Goal: Task Accomplishment & Management: Use online tool/utility

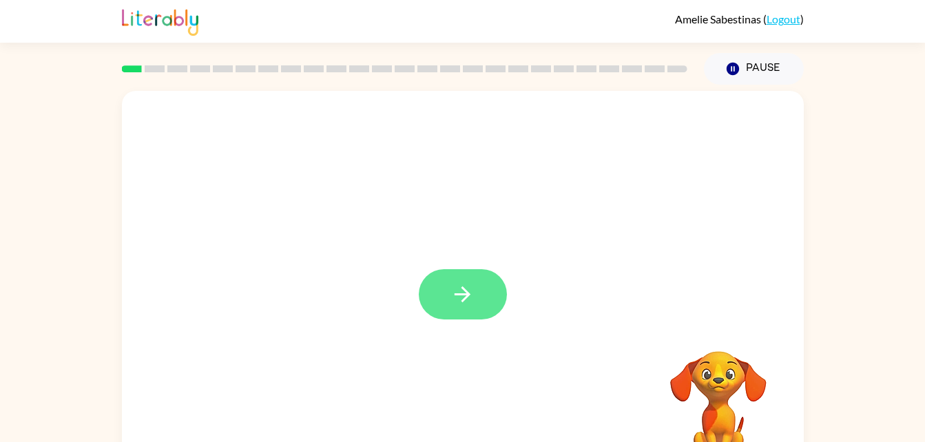
click at [478, 297] on button "button" at bounding box center [463, 294] width 88 height 50
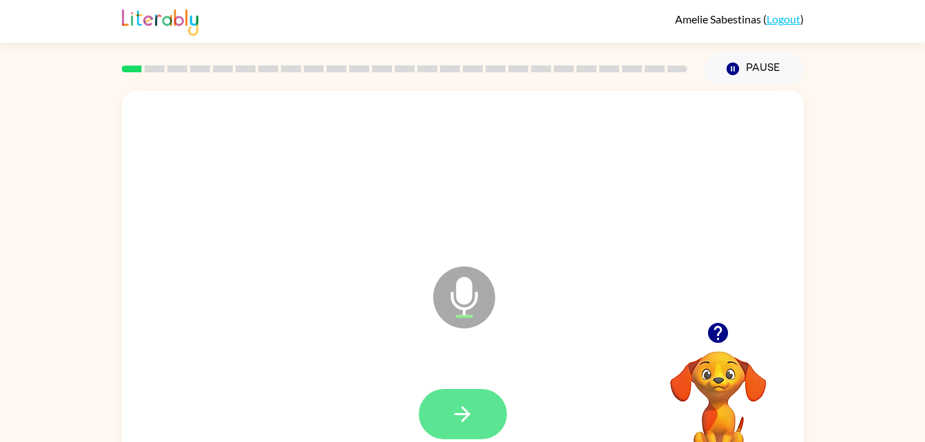
click at [472, 416] on icon "button" at bounding box center [463, 414] width 24 height 24
click at [484, 418] on button "button" at bounding box center [463, 414] width 88 height 50
click at [471, 412] on icon "button" at bounding box center [463, 414] width 24 height 24
click at [468, 426] on button "button" at bounding box center [463, 414] width 88 height 50
click at [462, 423] on icon "button" at bounding box center [463, 414] width 24 height 24
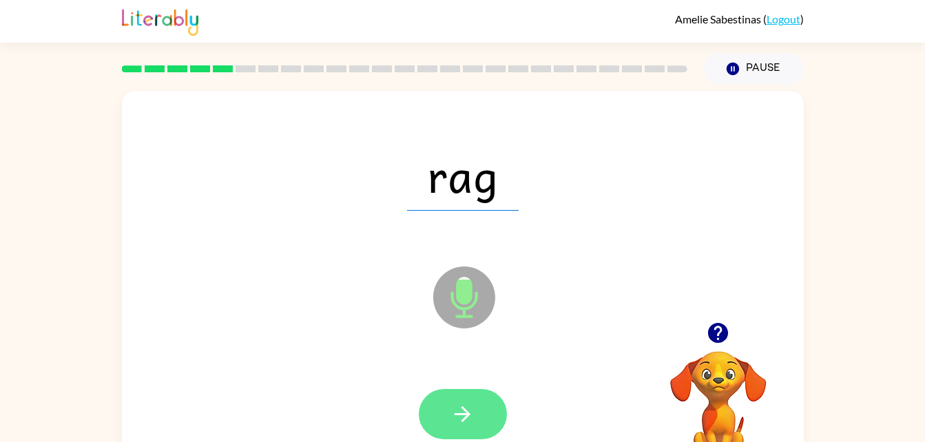
click at [457, 416] on icon "button" at bounding box center [463, 414] width 24 height 24
click at [477, 413] on button "button" at bounding box center [463, 414] width 88 height 50
click at [475, 400] on button "button" at bounding box center [463, 414] width 88 height 50
click at [477, 415] on button "button" at bounding box center [463, 414] width 88 height 50
click at [482, 419] on button "button" at bounding box center [463, 414] width 88 height 50
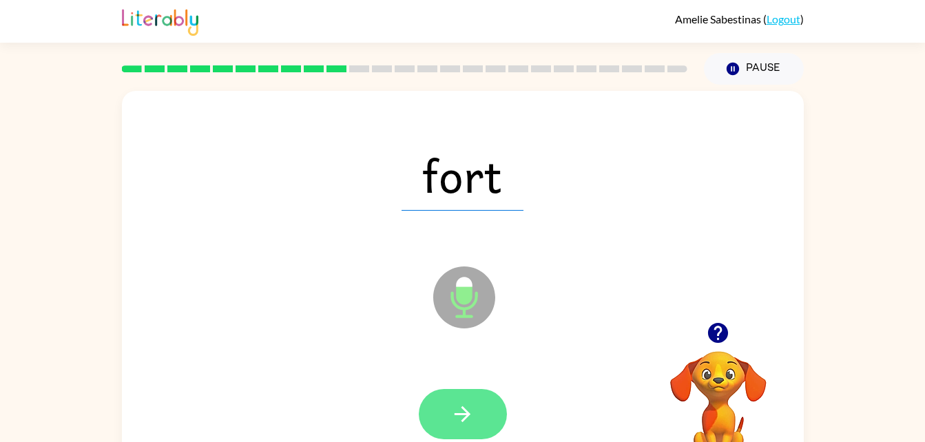
click at [464, 428] on button "button" at bounding box center [463, 414] width 88 height 50
click at [457, 434] on button "button" at bounding box center [463, 414] width 88 height 50
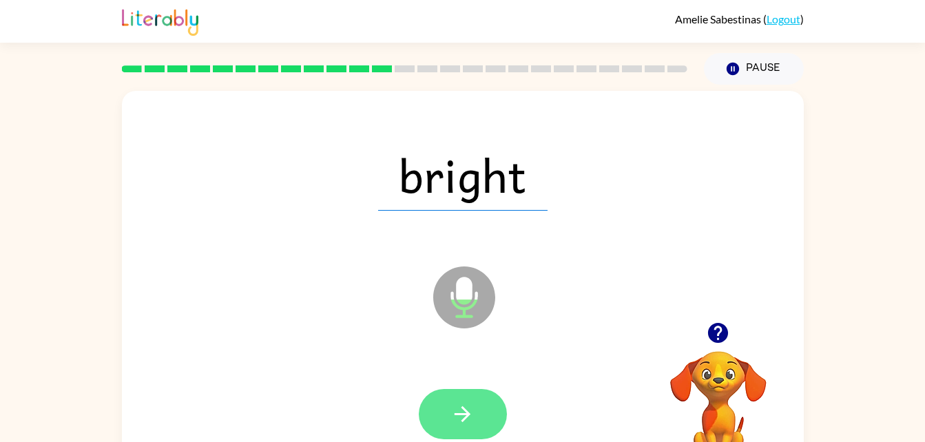
click at [475, 417] on button "button" at bounding box center [463, 414] width 88 height 50
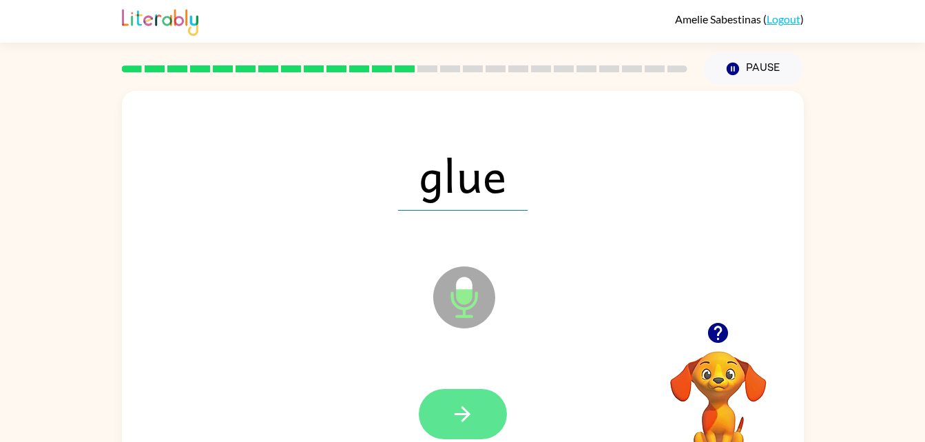
click at [488, 396] on button "button" at bounding box center [463, 414] width 88 height 50
click at [472, 406] on icon "button" at bounding box center [463, 414] width 24 height 24
click at [464, 415] on icon "button" at bounding box center [463, 414] width 16 height 16
click at [480, 413] on button "button" at bounding box center [463, 414] width 88 height 50
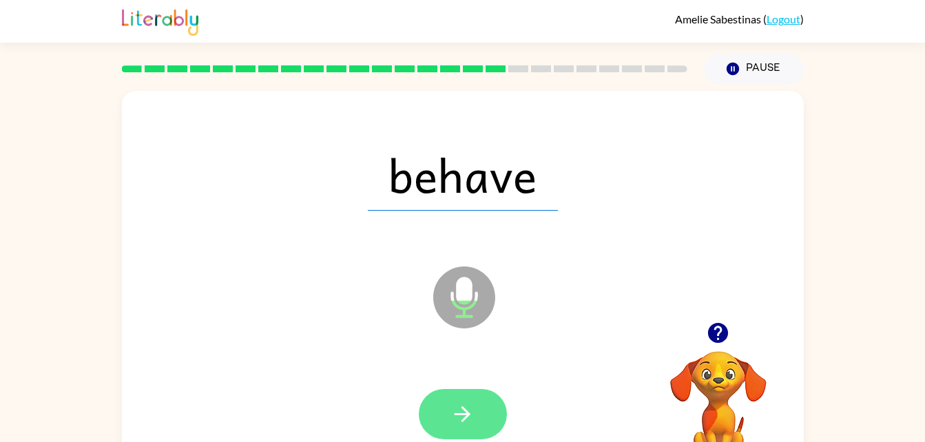
click at [475, 409] on button "button" at bounding box center [463, 414] width 88 height 50
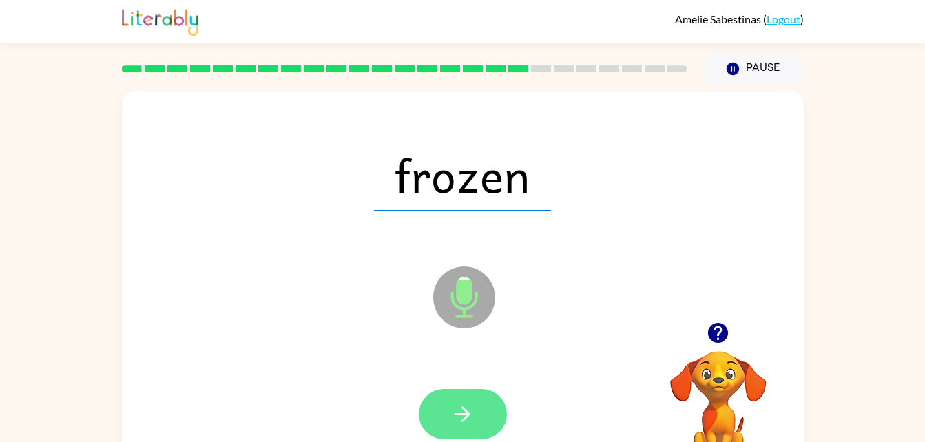
click at [466, 412] on icon "button" at bounding box center [463, 414] width 16 height 16
click at [473, 411] on icon "button" at bounding box center [463, 414] width 24 height 24
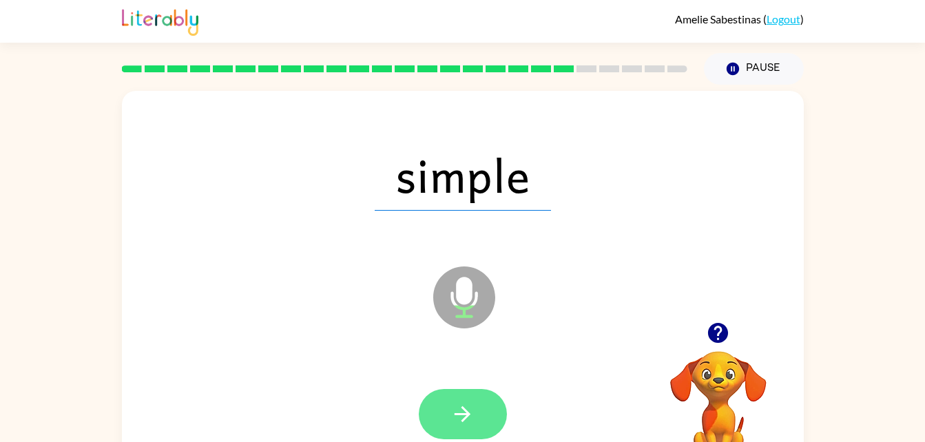
click at [464, 400] on button "button" at bounding box center [463, 414] width 88 height 50
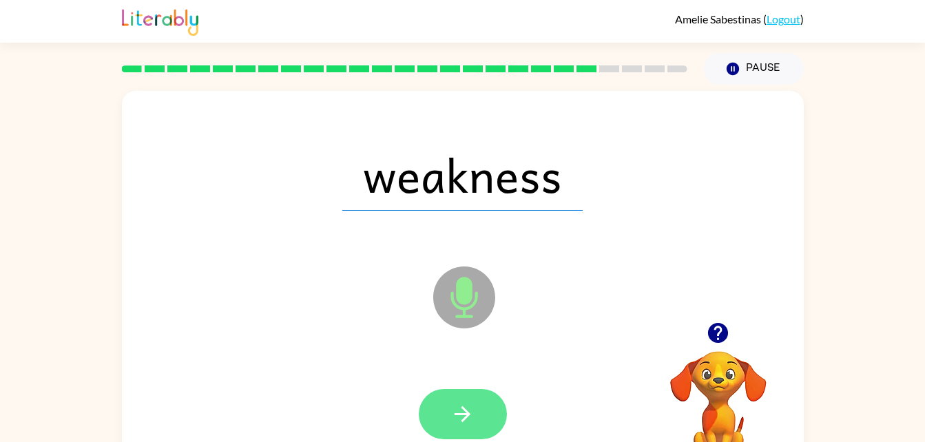
click at [484, 402] on button "button" at bounding box center [463, 414] width 88 height 50
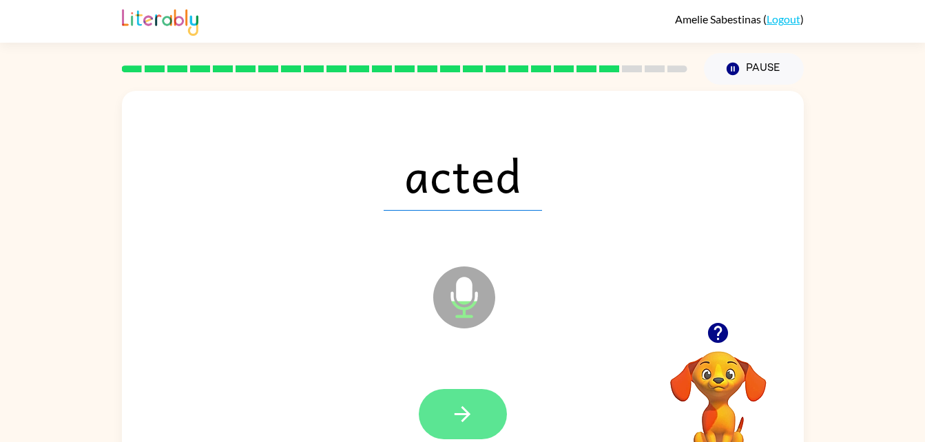
click at [475, 418] on button "button" at bounding box center [463, 414] width 88 height 50
click at [477, 407] on button "button" at bounding box center [463, 414] width 88 height 50
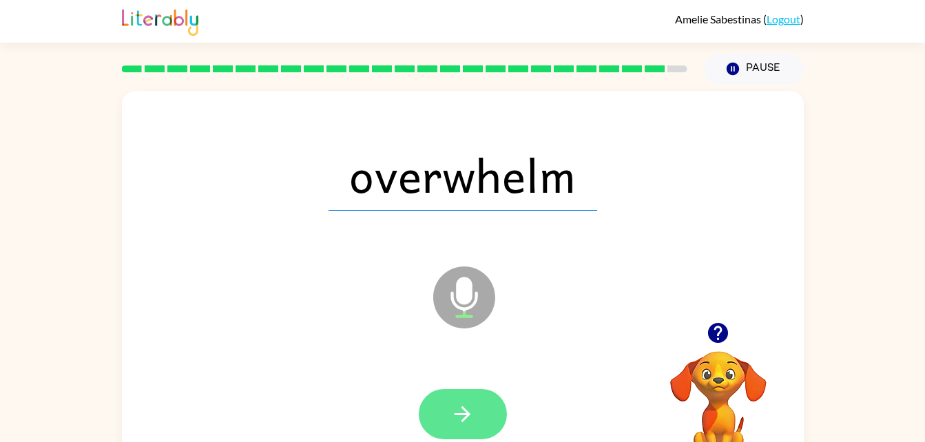
click at [482, 422] on button "button" at bounding box center [463, 414] width 88 height 50
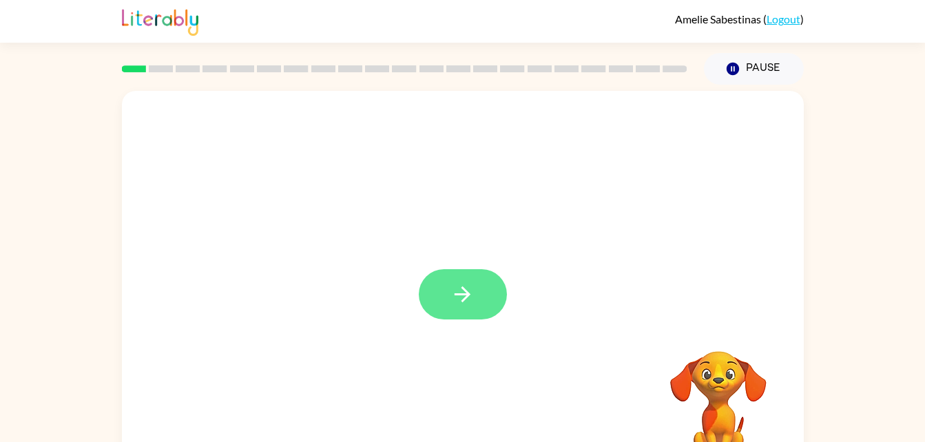
click at [473, 296] on icon "button" at bounding box center [463, 294] width 24 height 24
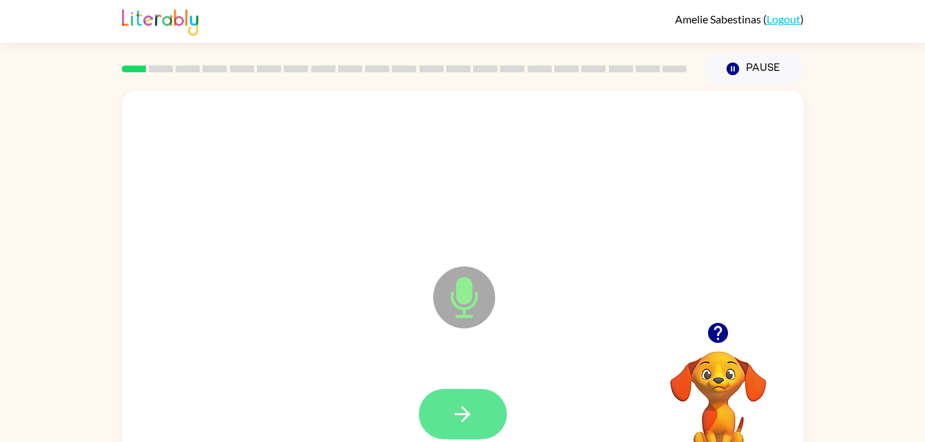
click at [459, 413] on icon "button" at bounding box center [463, 414] width 24 height 24
click at [459, 400] on button "button" at bounding box center [463, 414] width 88 height 50
click at [468, 414] on icon "button" at bounding box center [463, 414] width 16 height 16
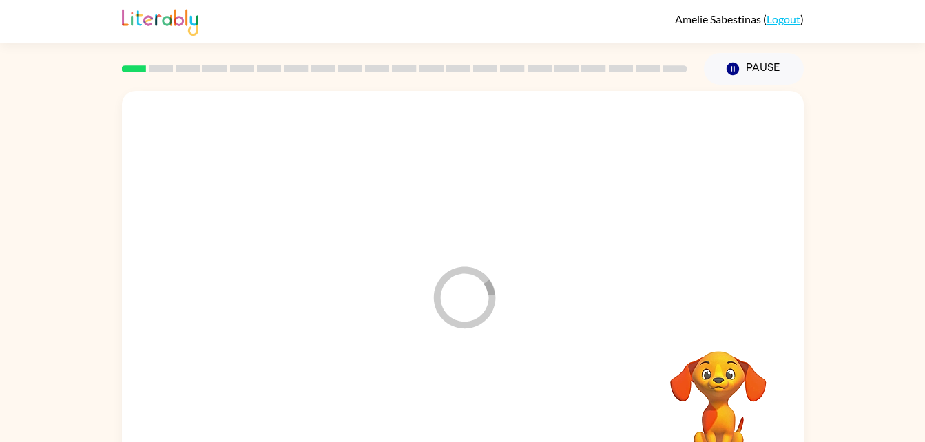
click at [457, 282] on icon "Loader Your response is being sent to our graders" at bounding box center [464, 297] width 83 height 83
click at [728, 70] on icon "button" at bounding box center [732, 69] width 12 height 12
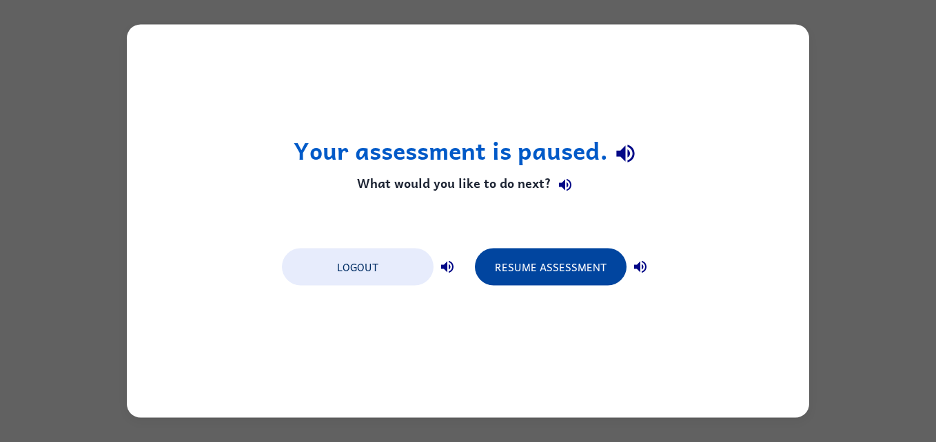
click at [541, 276] on button "Resume Assessment" at bounding box center [551, 267] width 152 height 37
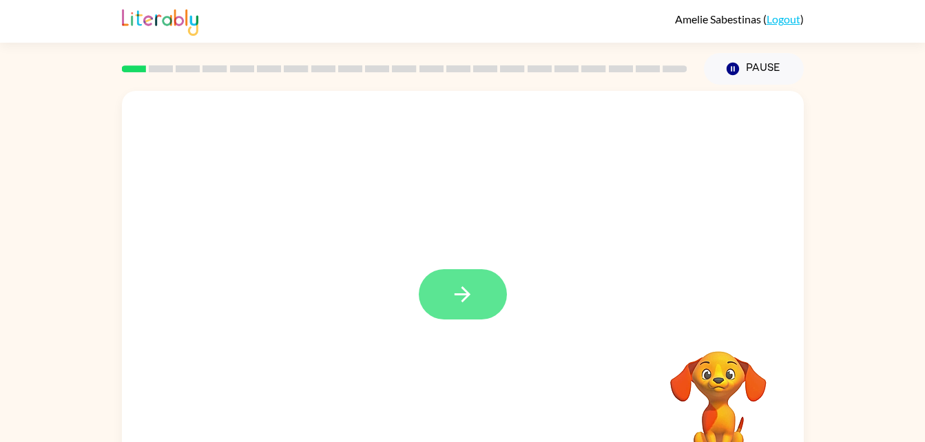
click at [454, 287] on icon "button" at bounding box center [463, 294] width 24 height 24
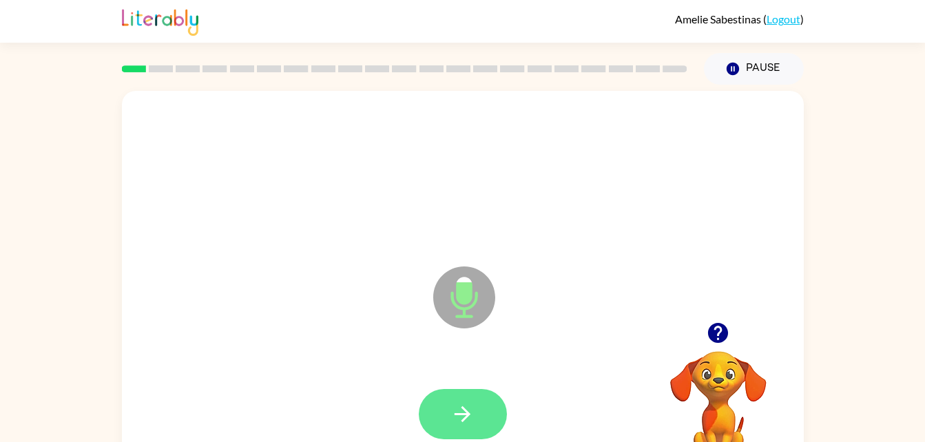
click at [460, 420] on icon "button" at bounding box center [463, 414] width 24 height 24
click at [464, 428] on button "button" at bounding box center [463, 414] width 88 height 50
click at [460, 405] on icon "button" at bounding box center [463, 414] width 24 height 24
click at [466, 404] on icon "button" at bounding box center [463, 414] width 24 height 24
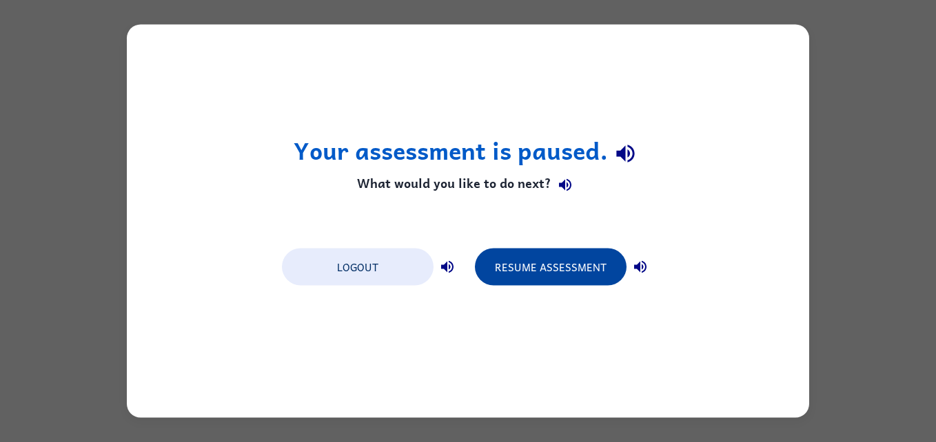
click at [561, 267] on button "Resume Assessment" at bounding box center [551, 267] width 152 height 37
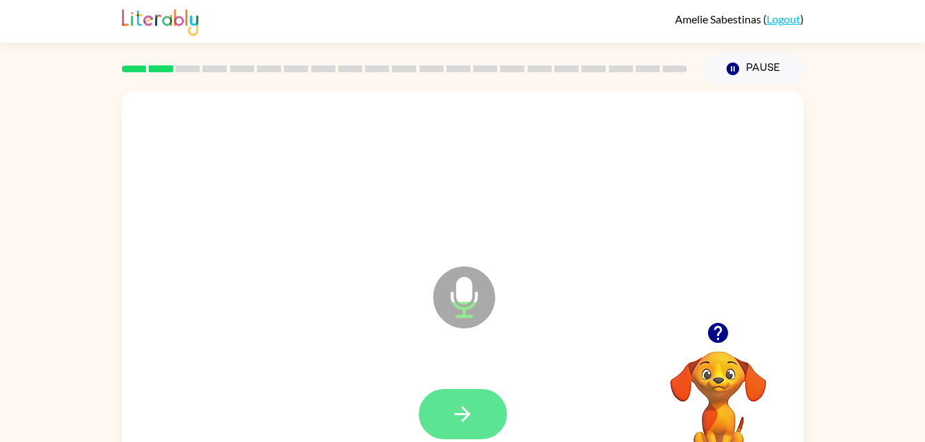
click at [473, 396] on button "button" at bounding box center [463, 414] width 88 height 50
click at [474, 410] on icon "button" at bounding box center [463, 414] width 24 height 24
click at [481, 417] on button "button" at bounding box center [463, 414] width 88 height 50
click at [462, 415] on icon "button" at bounding box center [463, 414] width 16 height 16
click at [462, 417] on icon "button" at bounding box center [463, 414] width 24 height 24
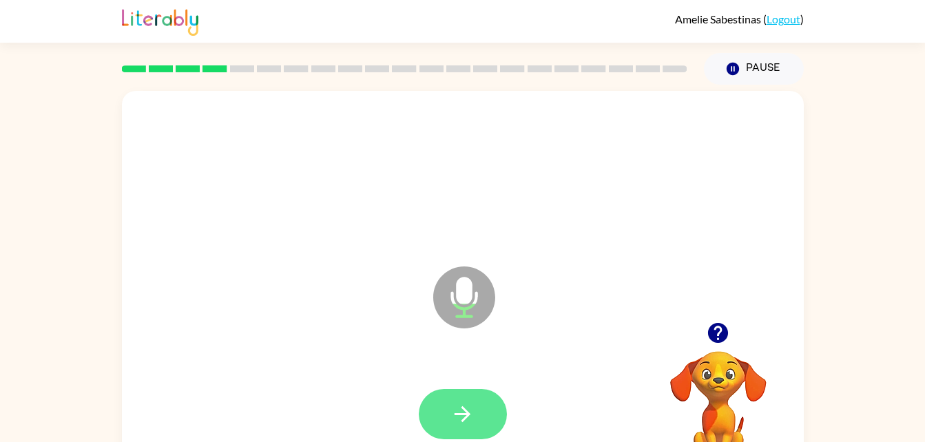
click at [473, 395] on button "button" at bounding box center [463, 414] width 88 height 50
click at [475, 405] on button "button" at bounding box center [463, 414] width 88 height 50
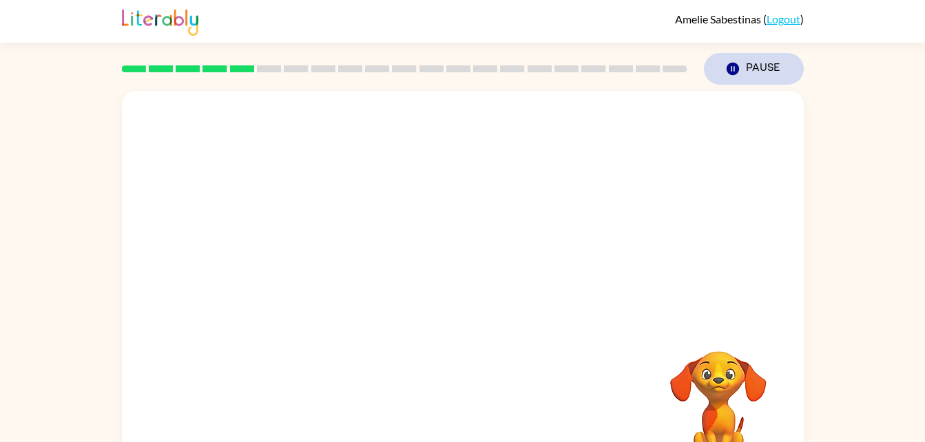
click at [758, 66] on button "Pause Pause" at bounding box center [754, 69] width 100 height 32
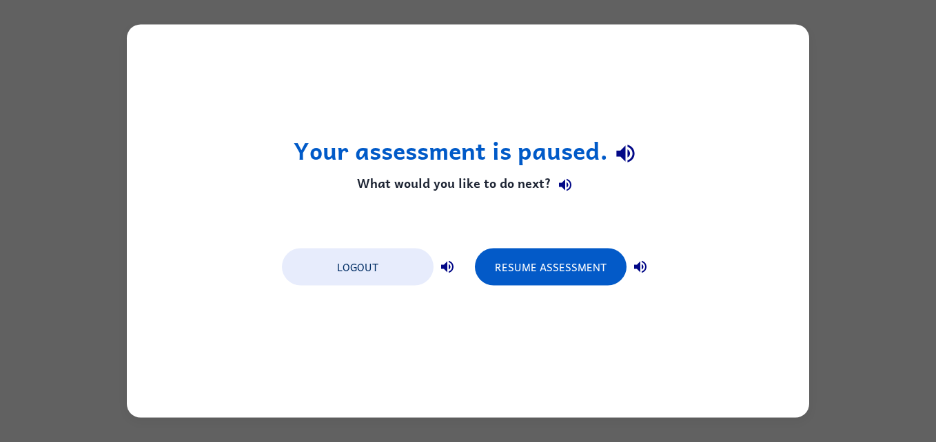
click at [736, 70] on div "Your assessment is paused. What would you like to do next? Logout Resume Assess…" at bounding box center [468, 221] width 682 height 393
